Goal: Task Accomplishment & Management: Manage account settings

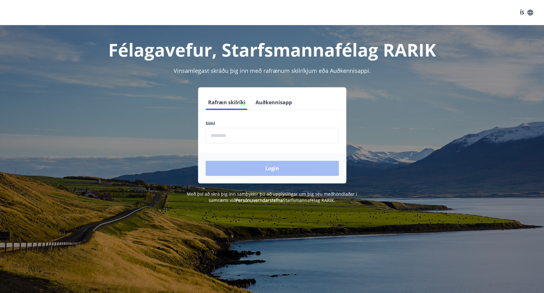
click at [212, 134] on input "phone" at bounding box center [272, 135] width 133 height 15
type input "********"
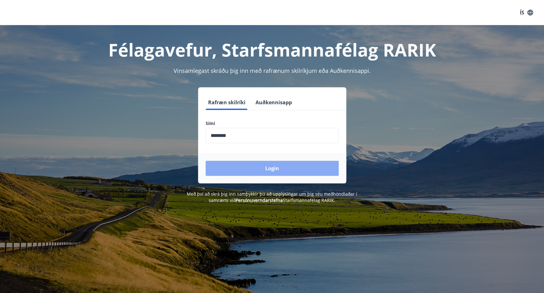
click at [270, 170] on button "Login" at bounding box center [272, 168] width 133 height 15
